Goal: Task Accomplishment & Management: Use online tool/utility

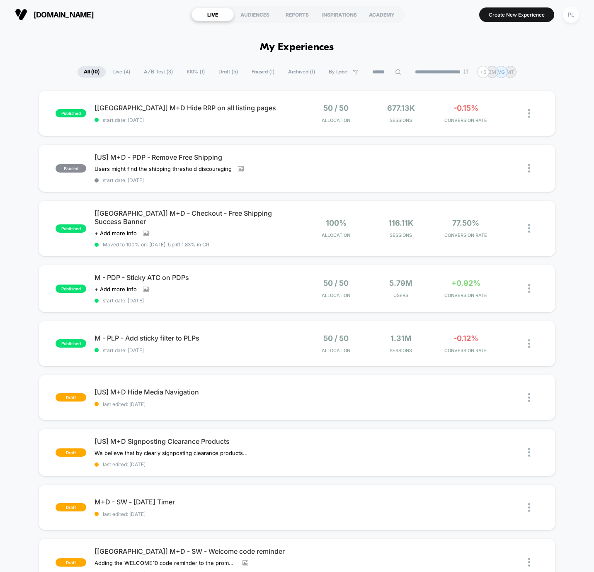
drag, startPoint x: 515, startPoint y: 17, endPoint x: 482, endPoint y: 33, distance: 36.9
click at [455, 33] on div "**********" at bounding box center [297, 286] width 594 height 572
click at [455, 15] on button "Create New Experience" at bounding box center [517, 14] width 75 height 15
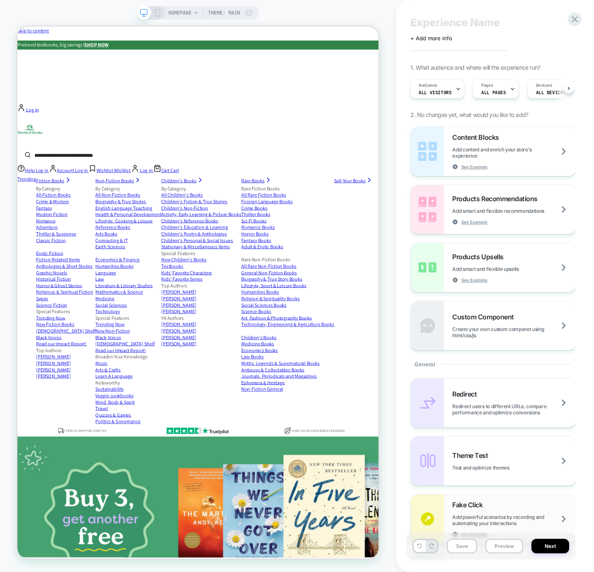
scroll to position [14, 0]
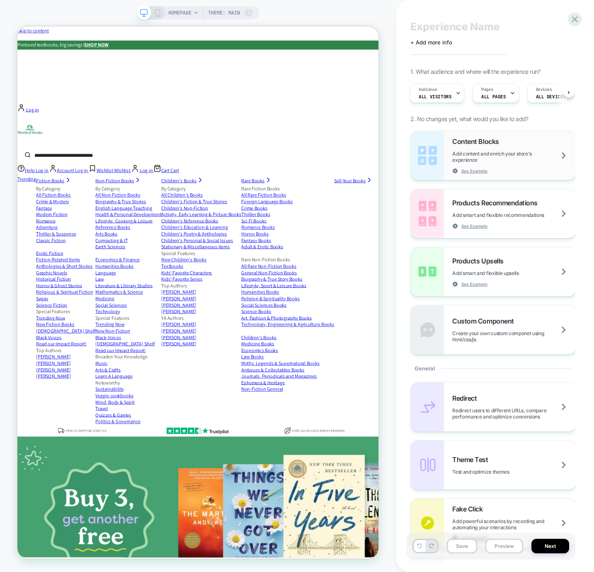
click at [455, 148] on div "Content Blocks Add content and enrich your store's experience See Example" at bounding box center [515, 155] width 124 height 37
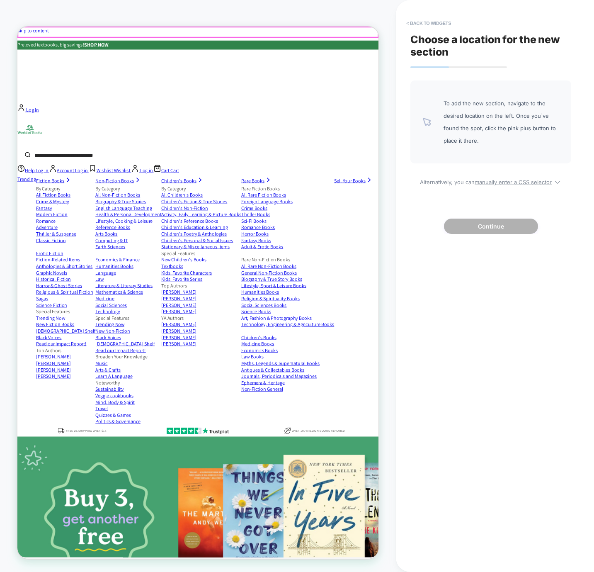
click at [125, 45] on div "Preloved textbooks, big savings! SHOP NOW" at bounding box center [258, 51] width 482 height 12
click at [139, 46] on span "Preloved textbooks, big savings! SHOP NOW" at bounding box center [78, 50] width 122 height 9
click at [158, 45] on div "Preloved textbooks, big savings! SHOP NOW" at bounding box center [258, 51] width 482 height 12
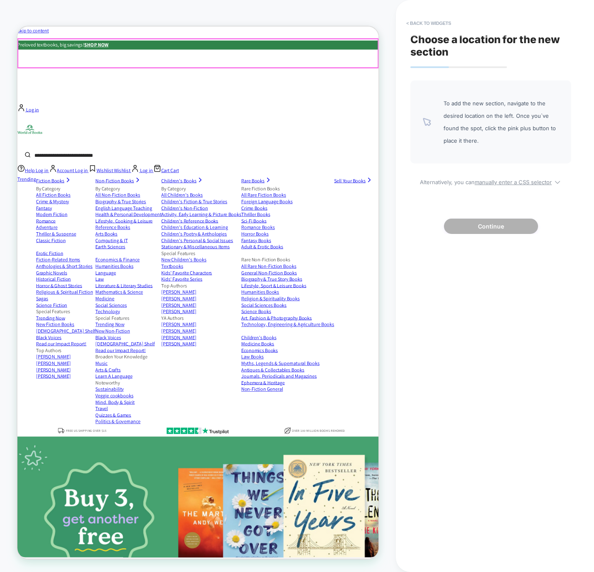
click at [50, 130] on div "Trending Now Trending Now Our Latest Deals Buy 3, Get Another Free* Books under…" at bounding box center [258, 177] width 482 height 95
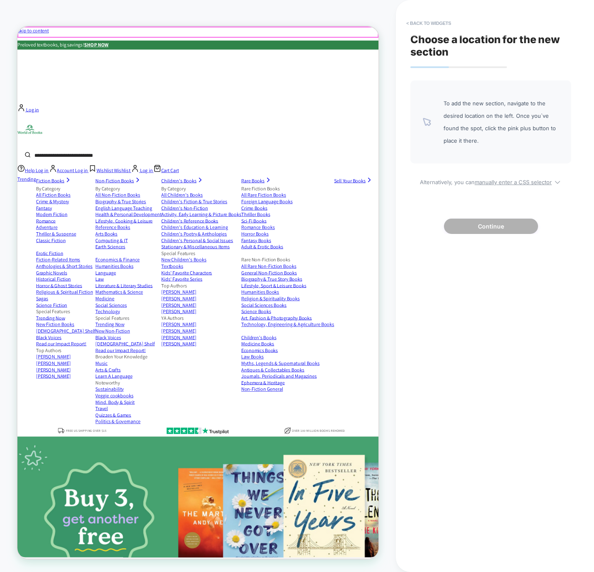
click at [37, 45] on div "Preloved textbooks, big savings! SHOP NOW" at bounding box center [258, 51] width 482 height 12
click at [372, 45] on div "Preloved textbooks, big savings! SHOP NOW" at bounding box center [258, 51] width 482 height 12
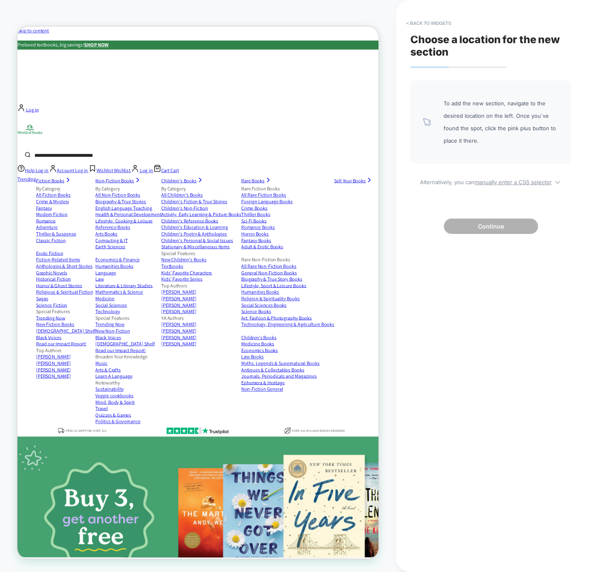
click at [455, 131] on span "To add the new section, navigate to the desired location on the left. Once you`…" at bounding box center [501, 122] width 115 height 50
click at [412, 22] on button "< Back to widgets" at bounding box center [428, 23] width 53 height 13
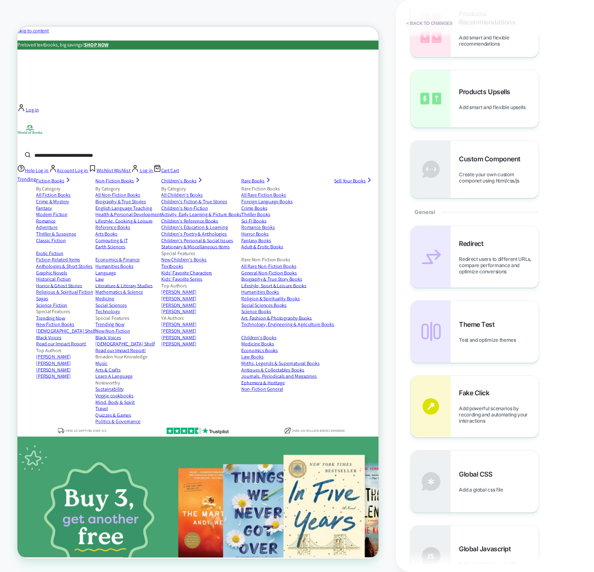
scroll to position [0, 0]
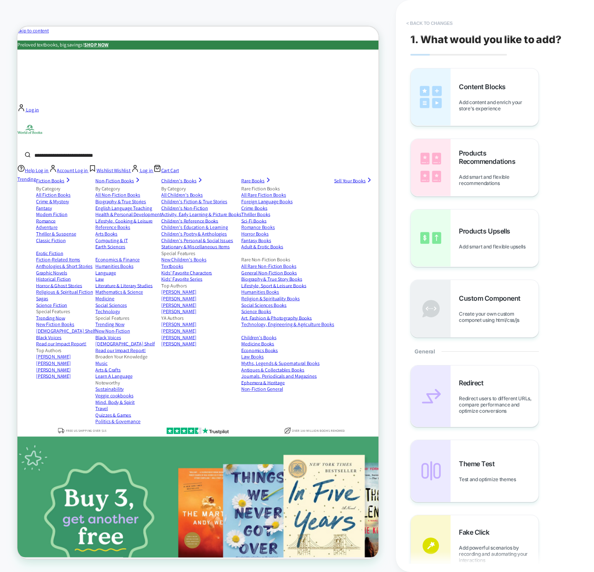
click at [438, 22] on button "< Back to changes" at bounding box center [429, 23] width 55 height 13
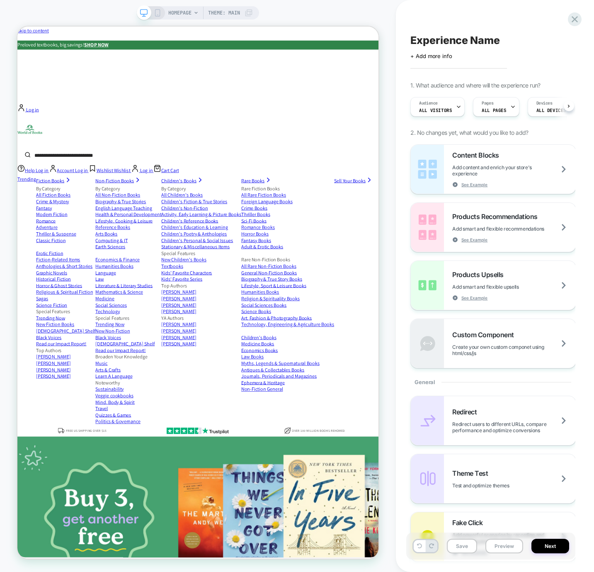
scroll to position [0, 0]
click at [139, 46] on strong "SHOP NOW" at bounding box center [123, 50] width 32 height 9
click at [373, 45] on div "Preloved textbooks, big savings! SHOP NOW" at bounding box center [258, 51] width 482 height 12
click at [455, 184] on span "See Example" at bounding box center [475, 185] width 26 height 6
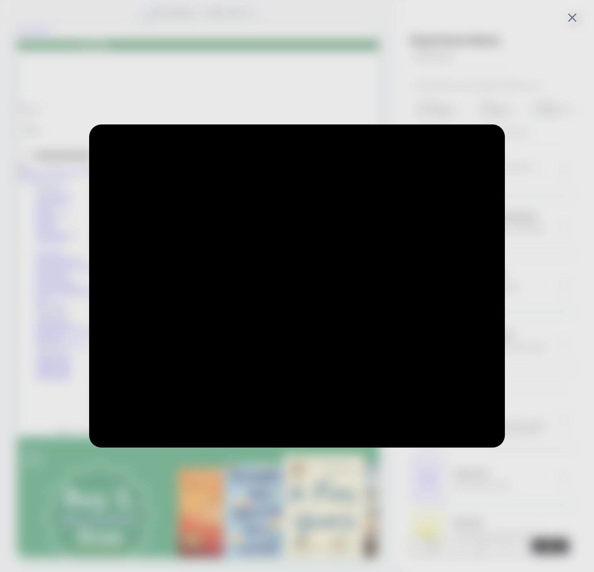
click at [455, 84] on div at bounding box center [297, 286] width 594 height 572
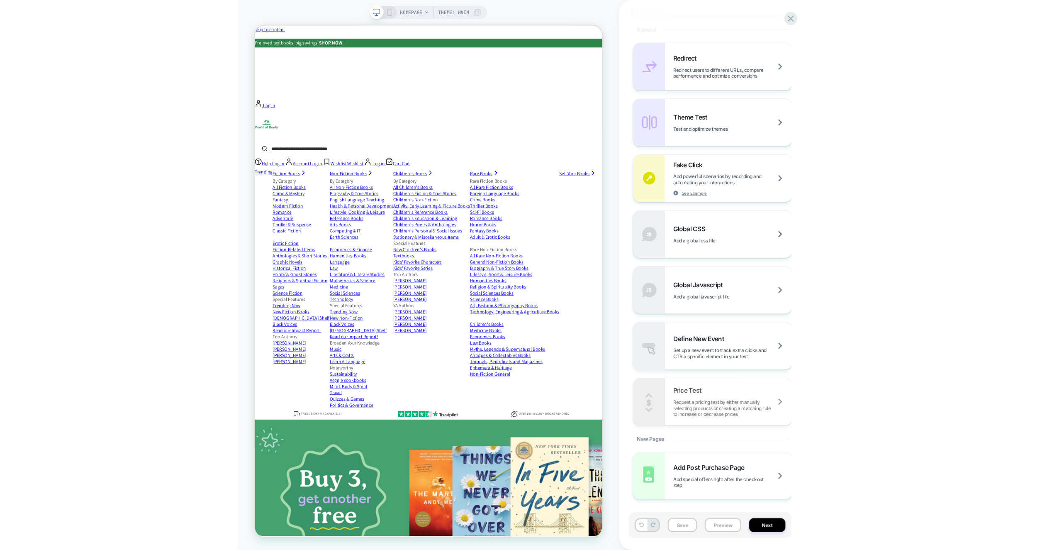
scroll to position [0, 0]
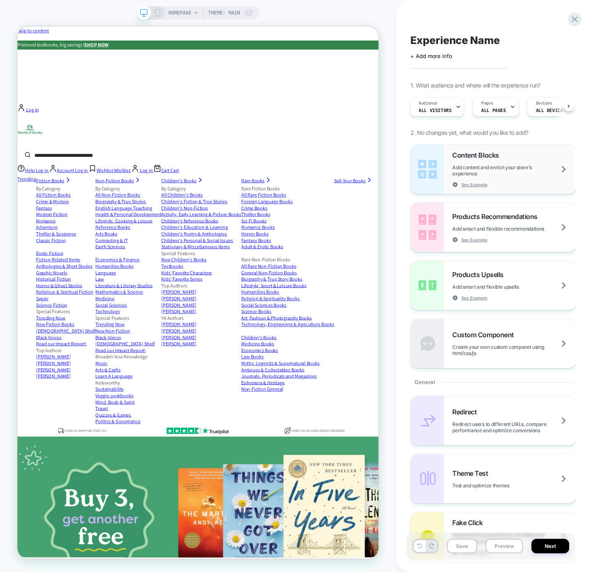
click at [455, 171] on span "Add content and enrich your store's experience" at bounding box center [515, 170] width 124 height 12
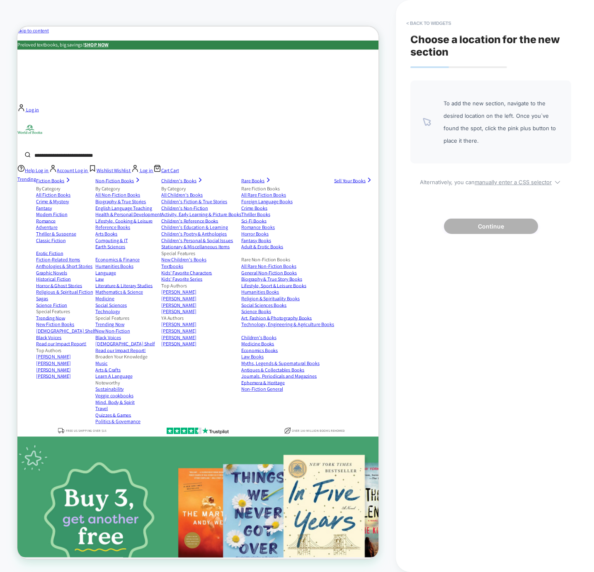
click at [455, 110] on span "To add the new section, navigate to the desired location on the left. Once you`…" at bounding box center [501, 122] width 115 height 50
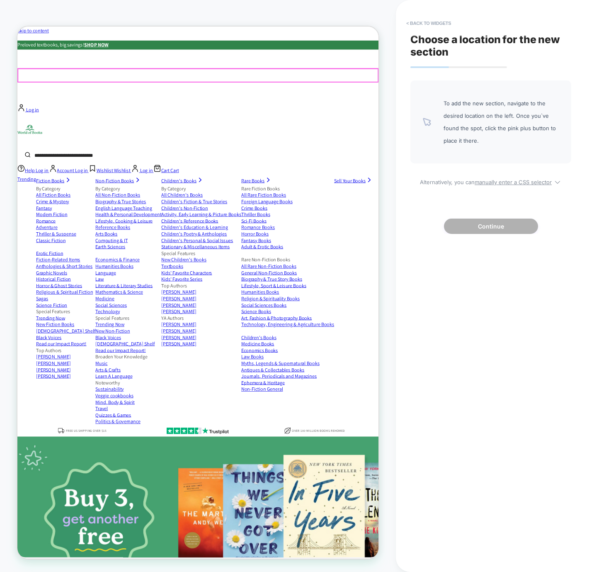
click at [248, 224] on div "Trending Fiction Books By Category All Fiction Books Crime & Mystery Fantasy Mo…" at bounding box center [258, 390] width 482 height 333
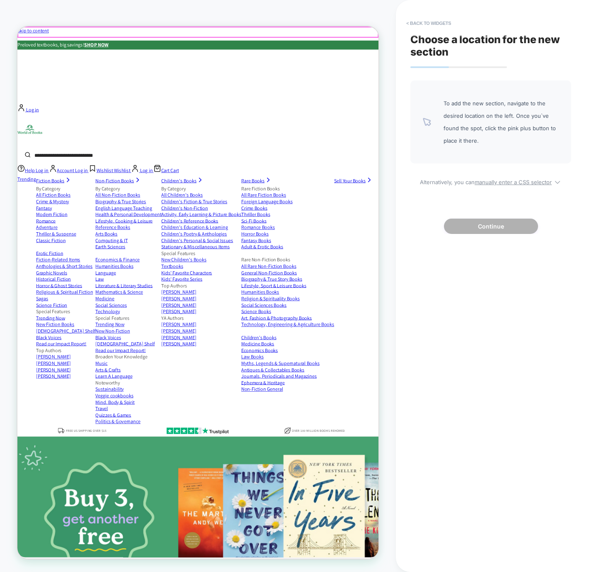
click at [255, 45] on p "Preloved textbooks, big savings! SHOP NOW" at bounding box center [258, 51] width 482 height 12
click at [139, 46] on span "Preloved textbooks, big savings! SHOP NOW" at bounding box center [78, 50] width 122 height 9
click at [130, 45] on div "Preloved textbooks, big savings! SHOP NOW" at bounding box center [258, 51] width 482 height 12
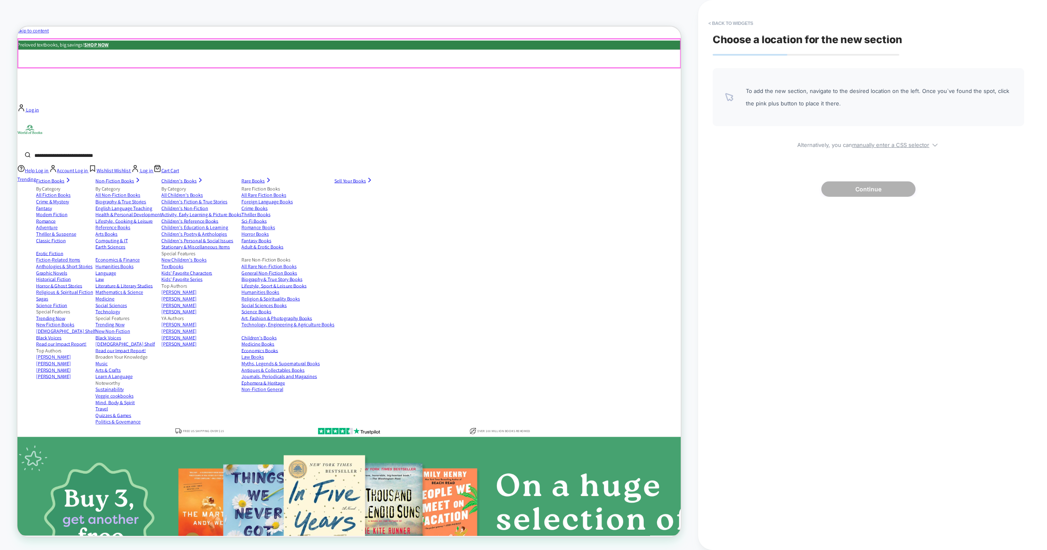
click at [207, 130] on div "Trending Now Trending Now Our Latest Deals Buy 3, Get Another Free* Books under…" at bounding box center [459, 177] width 885 height 95
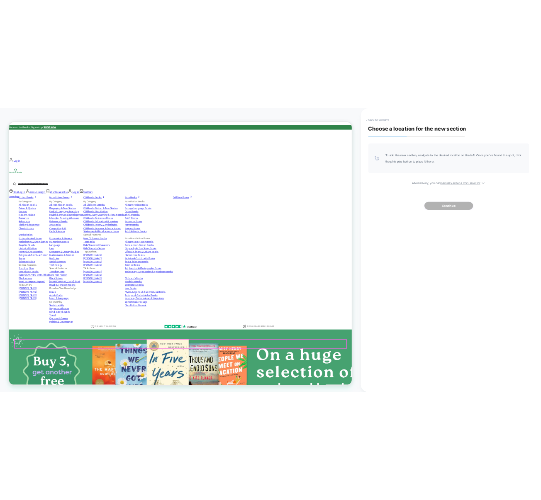
scroll to position [16, 0]
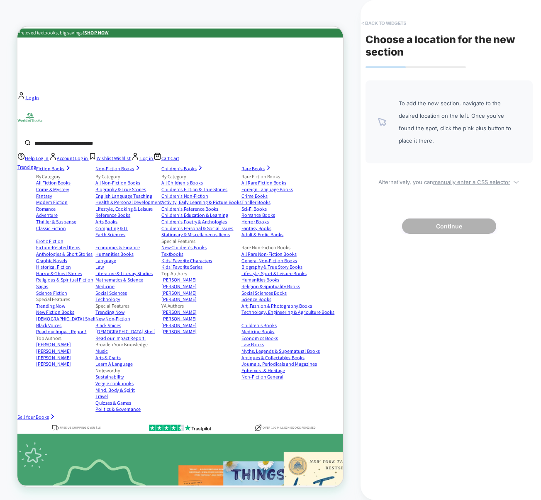
click at [371, 24] on button "< Back to widgets" at bounding box center [383, 23] width 53 height 13
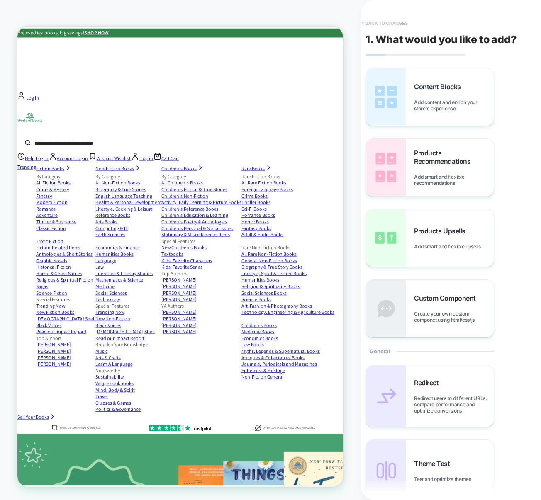
click at [386, 22] on button "< Back to changes" at bounding box center [384, 23] width 55 height 13
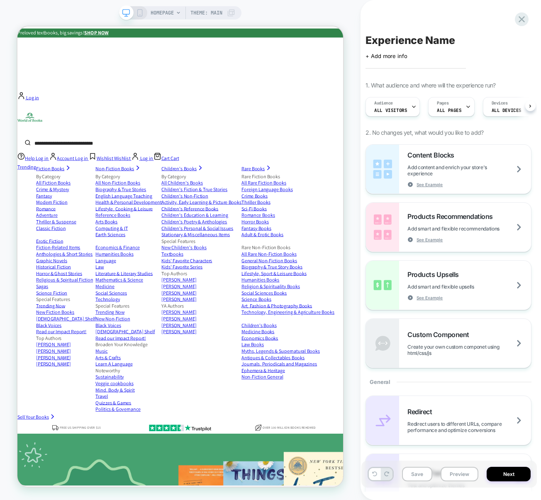
scroll to position [0, 0]
click at [455, 21] on icon at bounding box center [521, 19] width 11 height 11
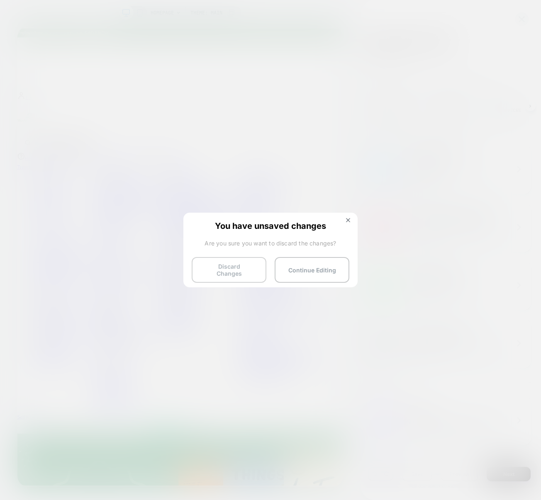
click at [265, 265] on button "Discard Changes" at bounding box center [229, 270] width 75 height 26
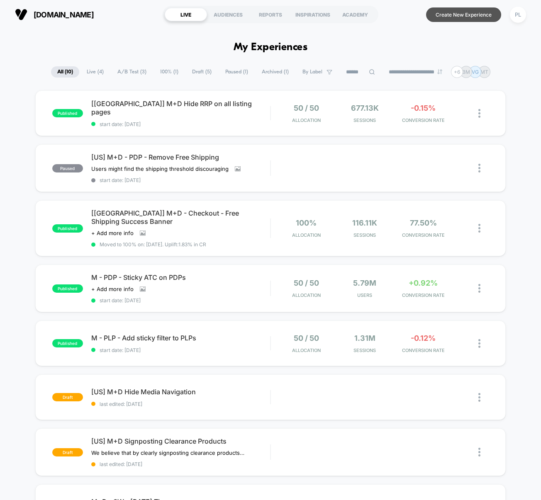
click at [455, 15] on button "Create New Experience" at bounding box center [463, 14] width 75 height 15
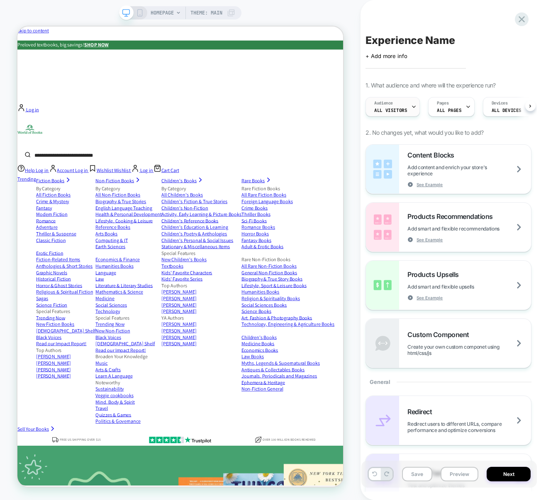
scroll to position [0, 0]
click at [399, 107] on div "Audience All Visitors" at bounding box center [389, 106] width 49 height 19
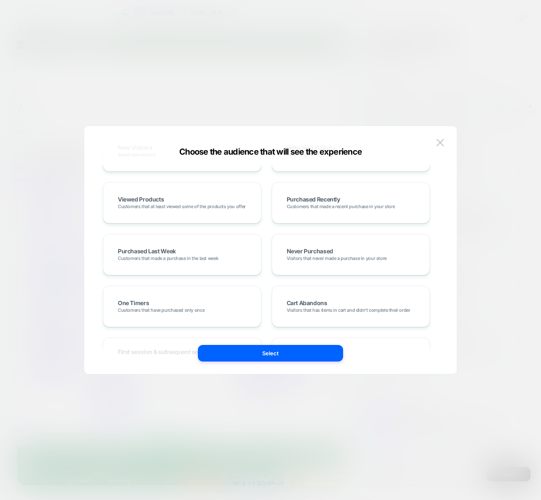
scroll to position [435, 0]
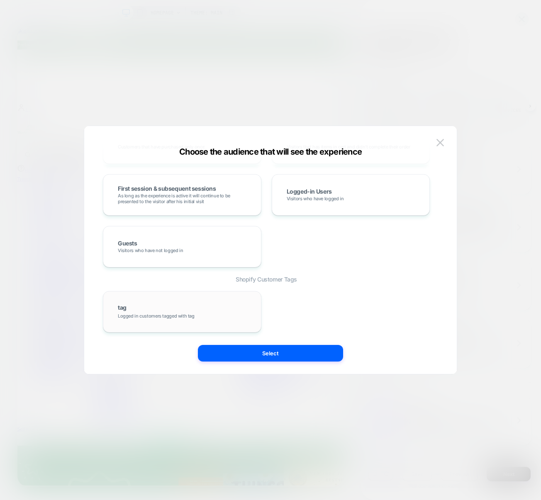
click at [160, 315] on span "Logged in customers tagged with tag" at bounding box center [156, 316] width 77 height 6
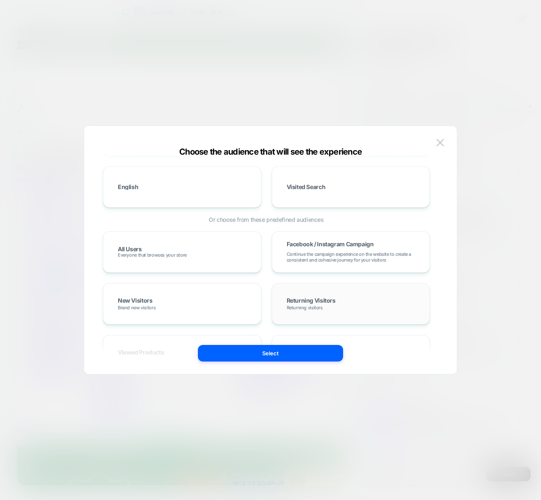
scroll to position [160, 0]
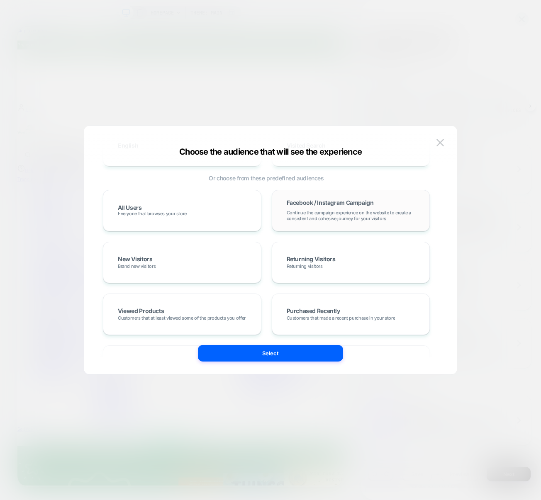
click at [334, 212] on span "Continue the campaign experience on the website to create a consistent and cohe…" at bounding box center [351, 216] width 129 height 12
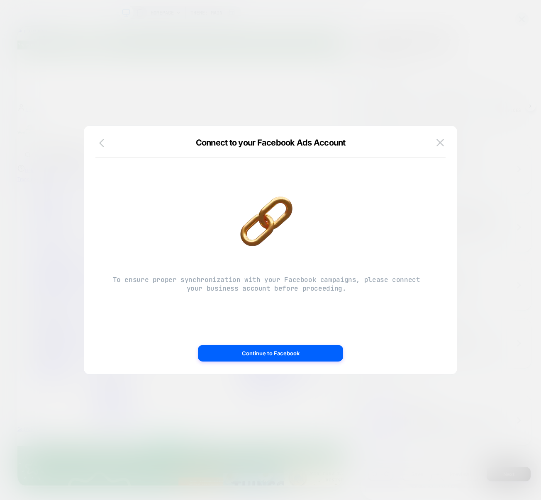
click at [100, 140] on icon "button" at bounding box center [104, 143] width 10 height 10
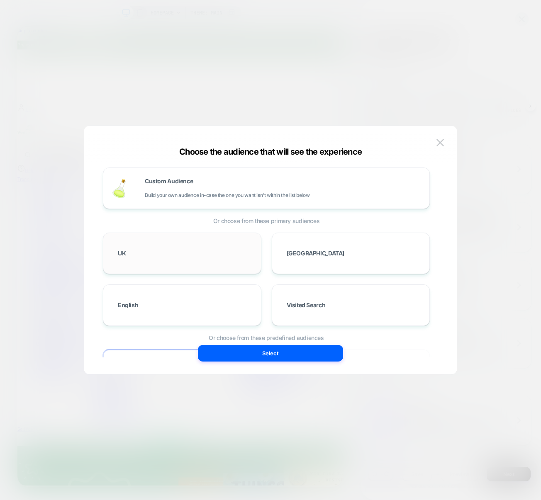
scroll to position [2, 0]
click at [188, 178] on span "Custom Audience" at bounding box center [169, 180] width 48 height 6
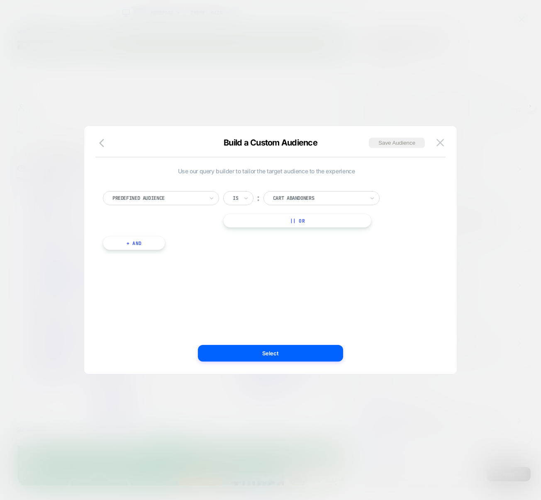
scroll to position [0, 0]
click at [161, 199] on div at bounding box center [157, 198] width 91 height 7
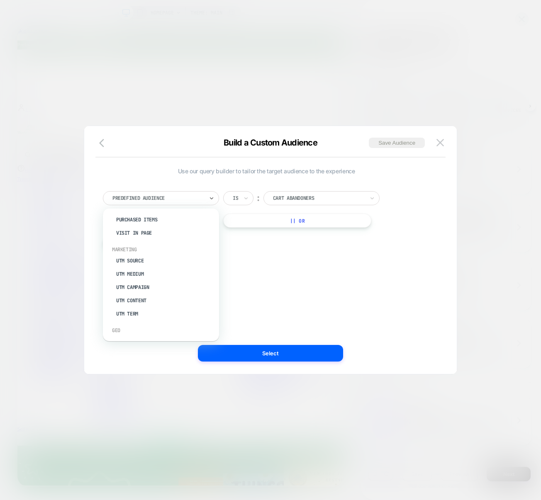
scroll to position [313, 0]
click at [128, 277] on div "UTM Campaign" at bounding box center [165, 280] width 108 height 13
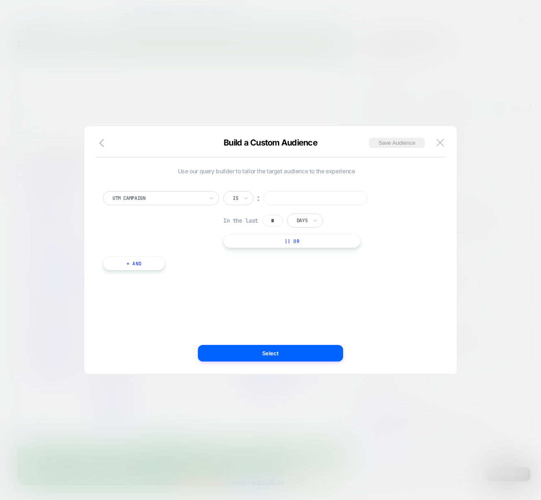
click at [290, 203] on input at bounding box center [315, 198] width 104 height 14
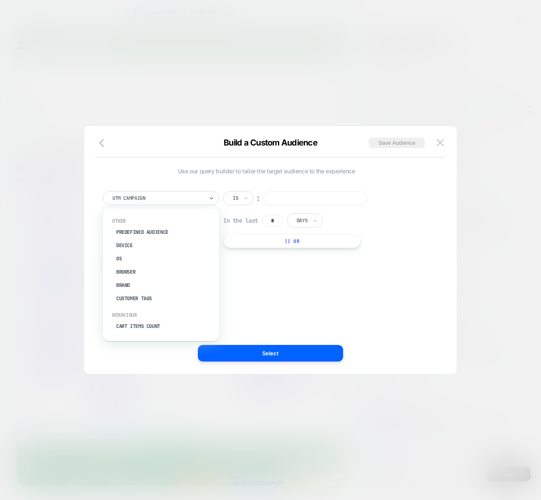
click at [165, 196] on div at bounding box center [157, 198] width 91 height 7
click at [351, 283] on div "Use our query builder to tailor the target audience to the experience option UT…" at bounding box center [267, 250] width 348 height 215
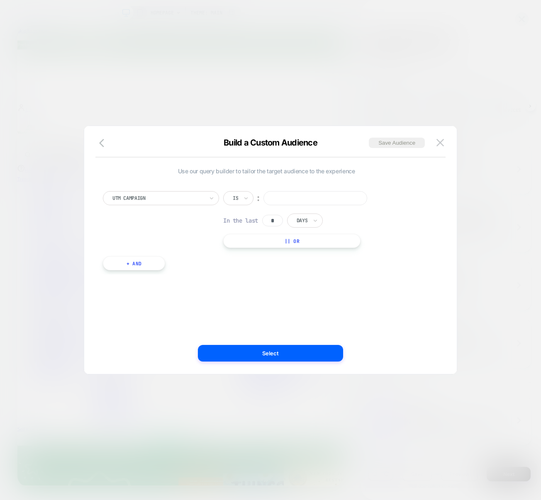
click at [131, 261] on button "+ And" at bounding box center [134, 263] width 62 height 14
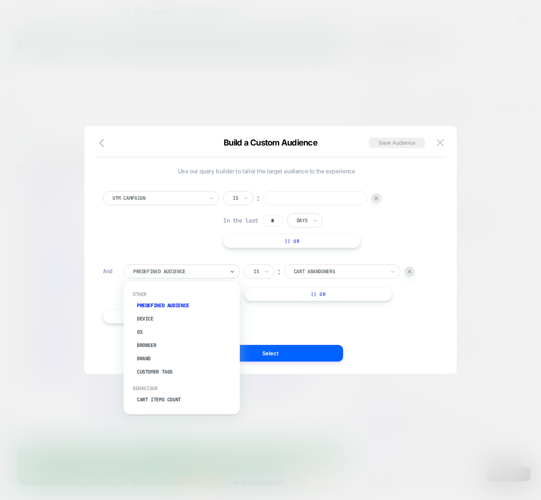
click at [192, 273] on div at bounding box center [178, 271] width 91 height 7
click at [149, 232] on div "UTM Campaign Is ︰ In the last * Days || Or" at bounding box center [266, 219] width 327 height 57
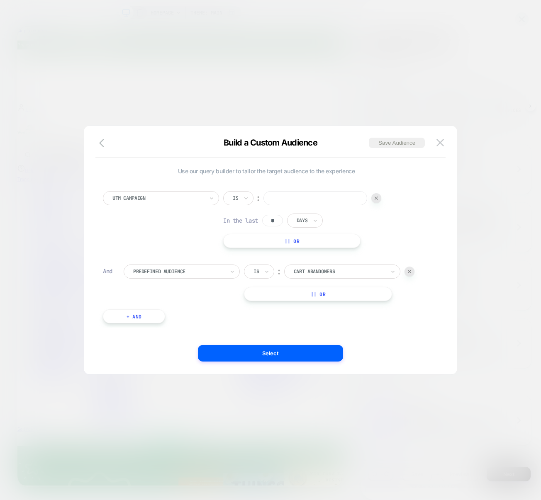
click at [302, 271] on div at bounding box center [339, 271] width 91 height 7
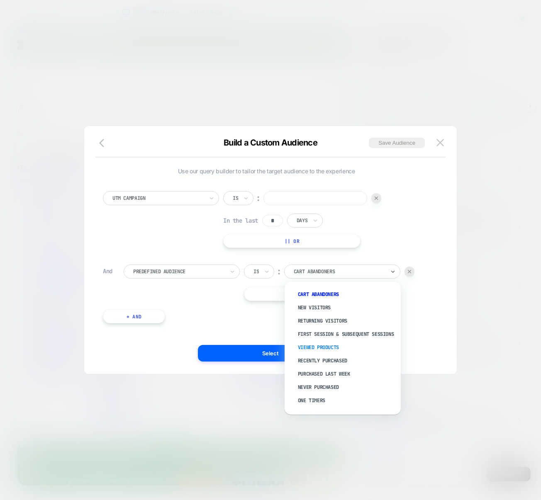
scroll to position [32, 0]
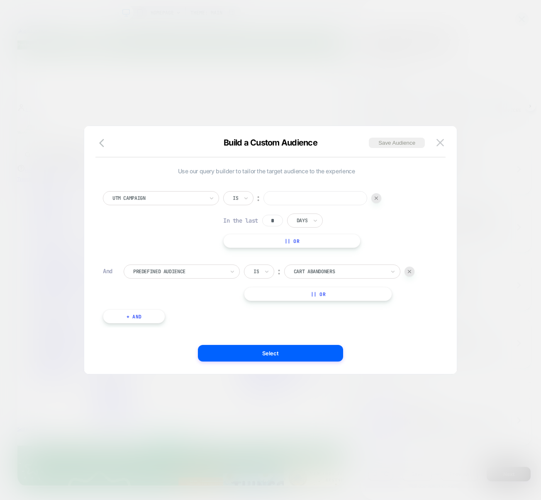
click at [79, 328] on div at bounding box center [270, 250] width 541 height 500
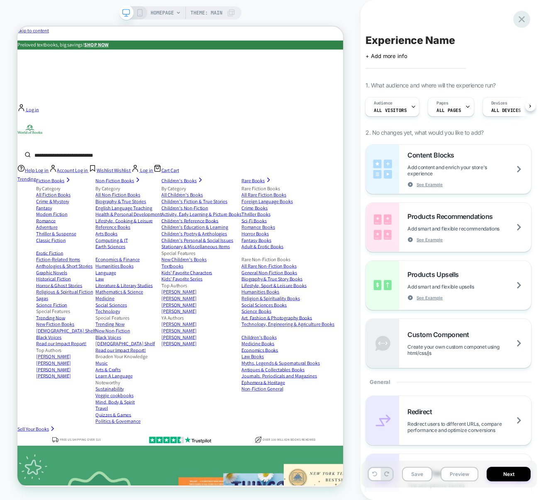
click at [455, 19] on icon at bounding box center [521, 19] width 11 height 11
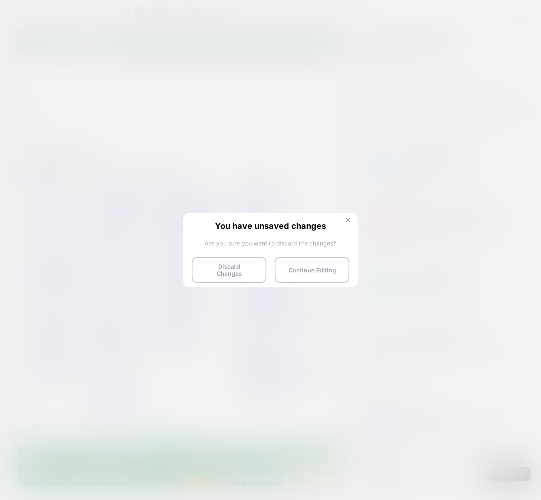
click at [348, 219] on img at bounding box center [348, 220] width 4 height 4
